Goal: Transaction & Acquisition: Purchase product/service

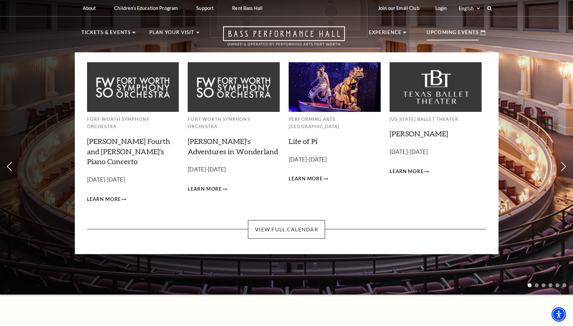
click at [460, 40] on p "Upcoming Events" at bounding box center [453, 34] width 52 height 12
click at [281, 220] on link "View Full Calendar" at bounding box center [286, 229] width 77 height 19
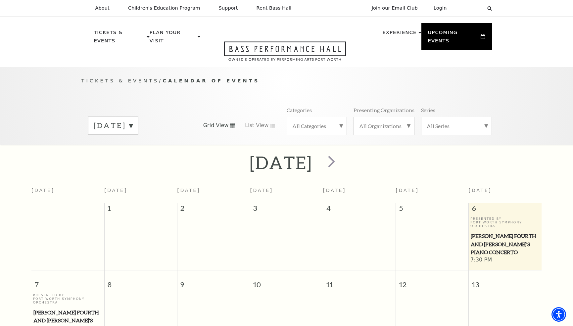
click at [133, 121] on label "September 2025" at bounding box center [113, 126] width 39 height 10
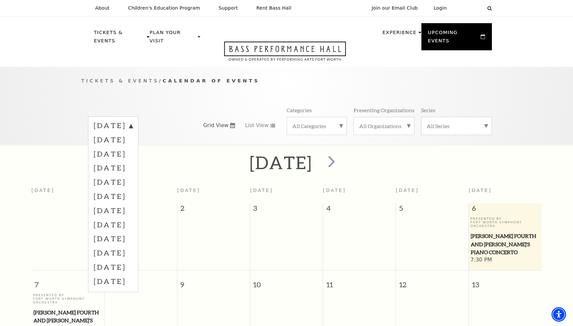
click at [133, 132] on label "October 2025" at bounding box center [113, 139] width 39 height 14
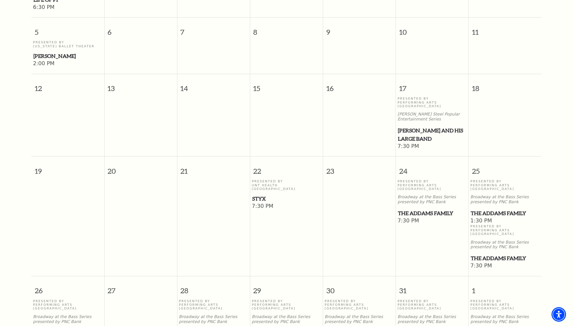
scroll to position [303, 0]
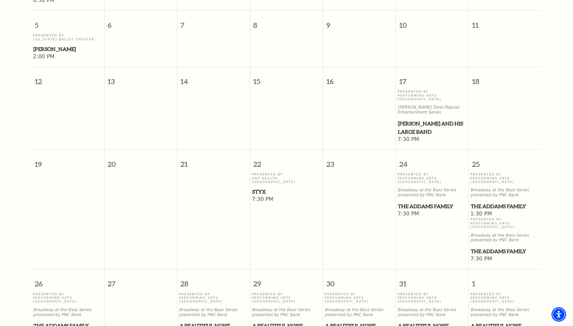
click at [259, 188] on span "Styx" at bounding box center [286, 192] width 69 height 8
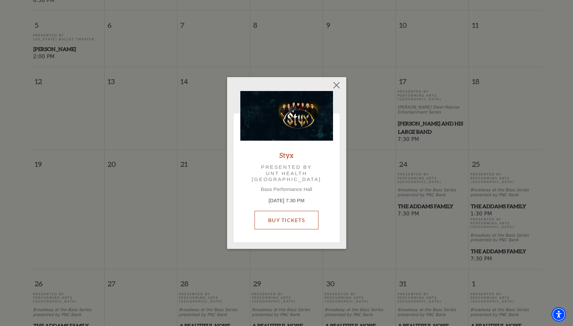
drag, startPoint x: 267, startPoint y: 221, endPoint x: 281, endPoint y: 220, distance: 15.0
click at [267, 221] on link "Buy Tickets" at bounding box center [287, 220] width 64 height 19
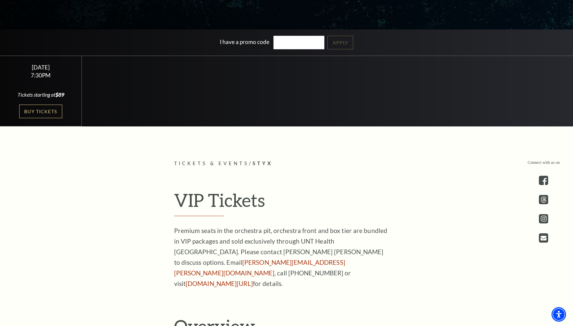
scroll to position [228, 0]
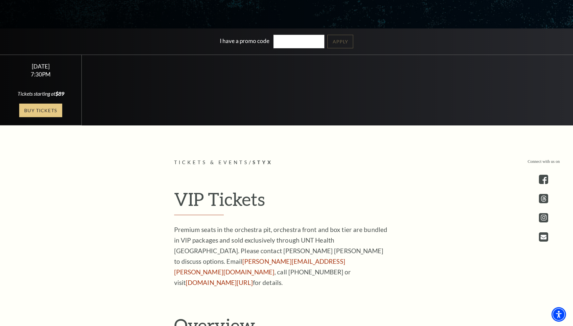
drag, startPoint x: 15, startPoint y: 106, endPoint x: 24, endPoint y: 106, distance: 8.6
click at [15, 106] on div "Buy Tickets" at bounding box center [41, 111] width 66 height 14
click at [42, 110] on link "Buy Tickets" at bounding box center [40, 111] width 43 height 14
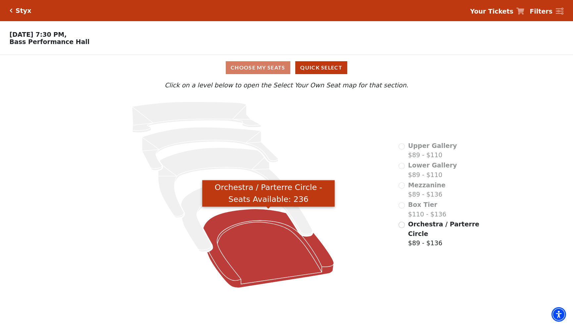
click at [272, 245] on icon "Orchestra / Parterre Circle - Seats Available: 236" at bounding box center [268, 248] width 131 height 79
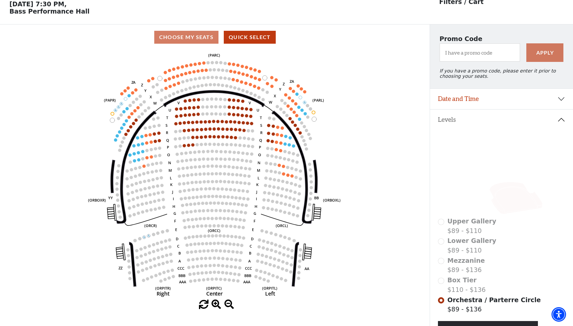
scroll to position [93, 0]
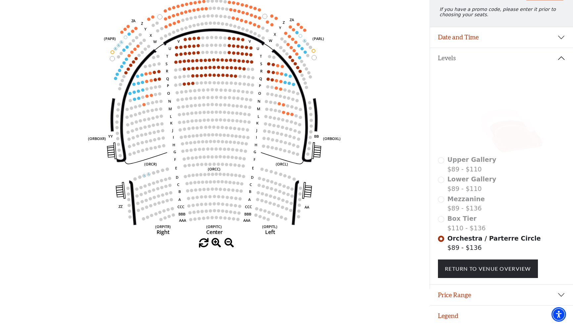
click at [499, 115] on icon at bounding box center [507, 123] width 54 height 29
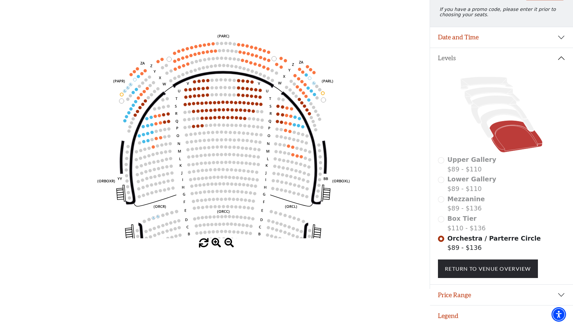
drag, startPoint x: 226, startPoint y: 189, endPoint x: 235, endPoint y: 231, distance: 43.4
click at [235, 231] on circle at bounding box center [233, 231] width 3 height 3
